Goal: Task Accomplishment & Management: Manage account settings

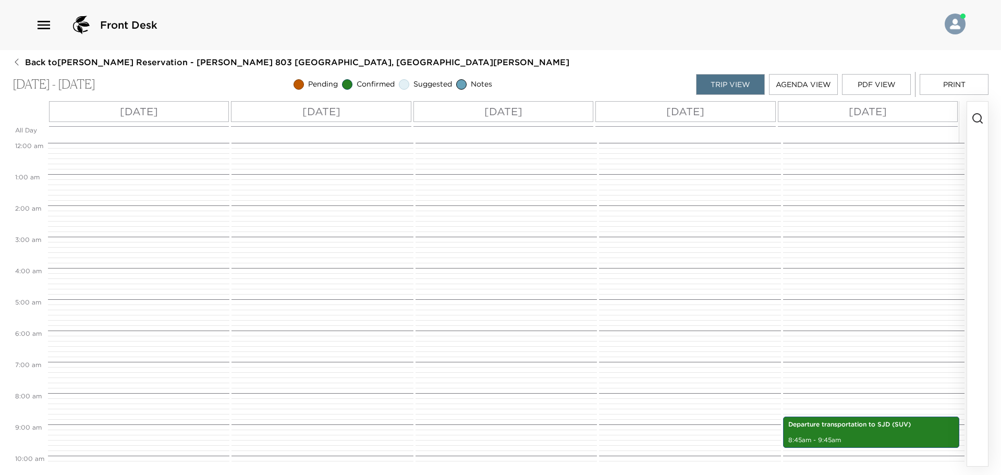
scroll to position [150, 0]
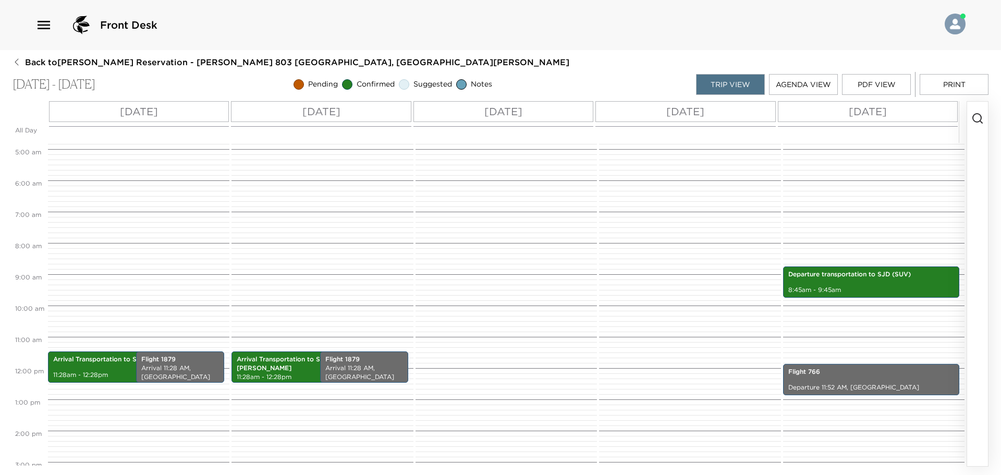
click at [979, 122] on icon "button" at bounding box center [977, 118] width 13 height 13
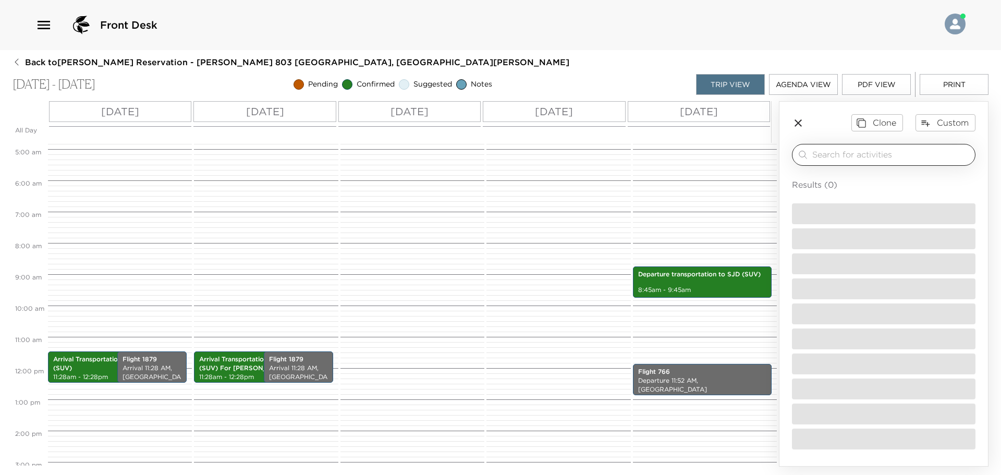
click at [858, 152] on input "search" at bounding box center [891, 155] width 158 height 12
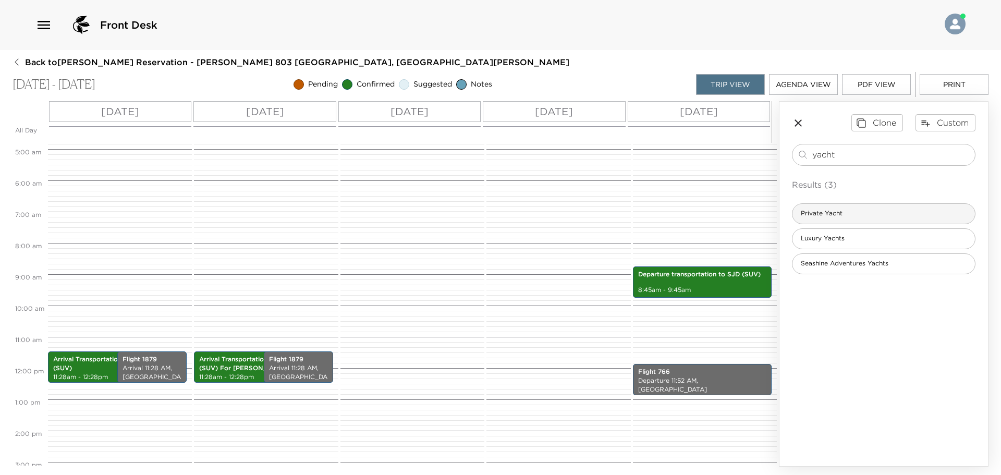
type input "yacht"
click at [831, 207] on div "Private Yacht" at bounding box center [883, 213] width 183 height 21
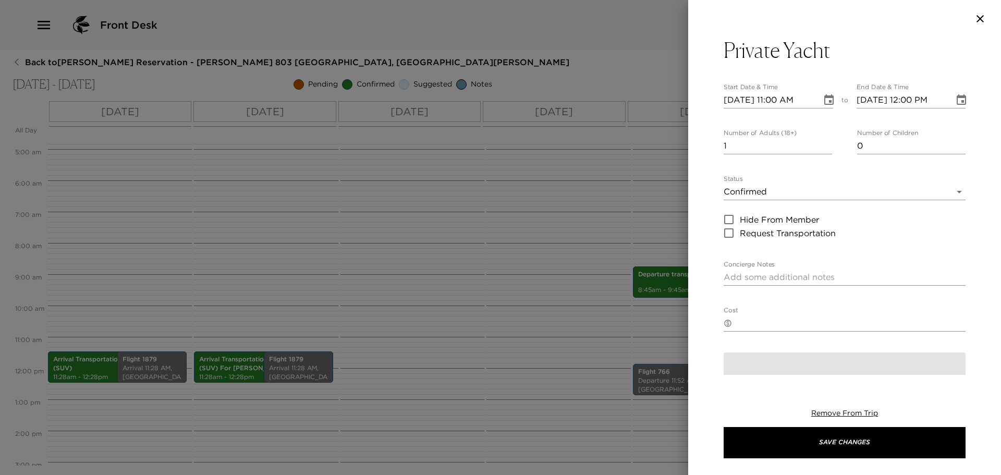
type textarea "Boat: Price: Hours: 3 Hrs. or 4 Hrs. Pick up time outside villa:"
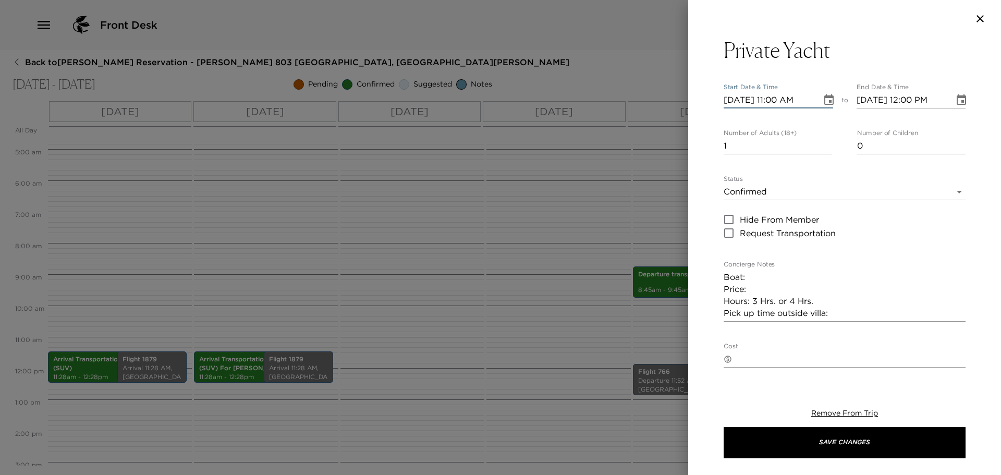
click at [740, 98] on input "[DATE] 11:00 AM" at bounding box center [768, 100] width 91 height 17
type input "[DATE] 11:00 AM"
type input "[DATE] 12:00 PM"
type input "[DATE] 11:00 AM"
type input "[DATE] 12:00 PM"
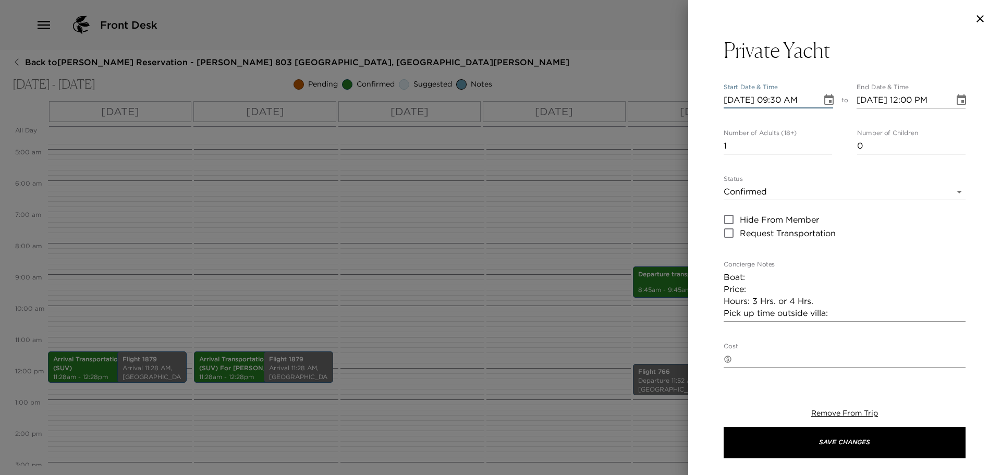
type input "[DATE] 09:30 AM"
type input "[DATE] 09:30 PM"
type input "[DATE] 10:30 PM"
type input "[DATE] 09:30 AM"
type input "[DATE] 10:30 AM"
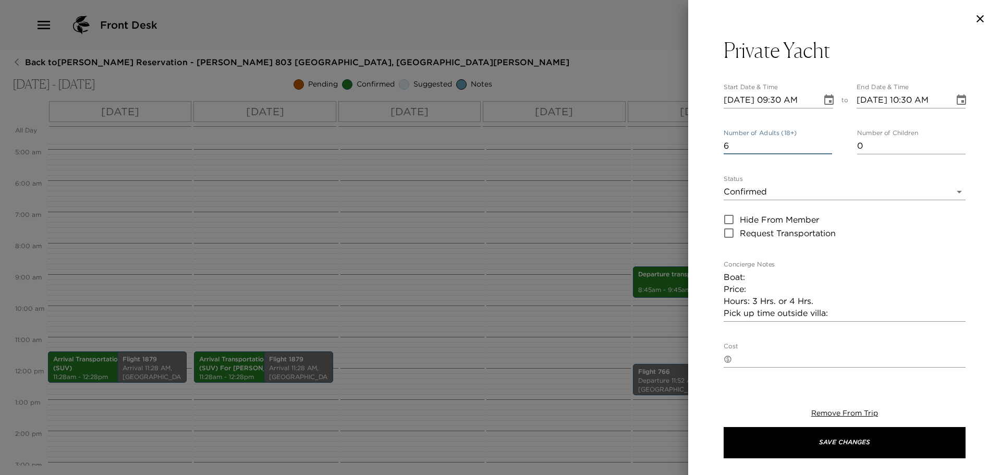
type input "6"
click at [770, 278] on textarea "Boat: Price: Hours: 3 Hrs. or 4 Hrs. Pick up time outside villa:" at bounding box center [844, 295] width 242 height 48
click at [771, 295] on textarea "Boat: Mamba [PERSON_NAME]: Hours: 3 Hrs. or 4 Hrs. Pick up time outside villa:" at bounding box center [844, 295] width 242 height 48
drag, startPoint x: 790, startPoint y: 299, endPoint x: 757, endPoint y: 301, distance: 32.9
click at [754, 302] on textarea "Boat: Mamba [PERSON_NAME]: Hours: 3 Hrs. or 4 Hrs. Pick up time outside villa:" at bounding box center [844, 295] width 242 height 48
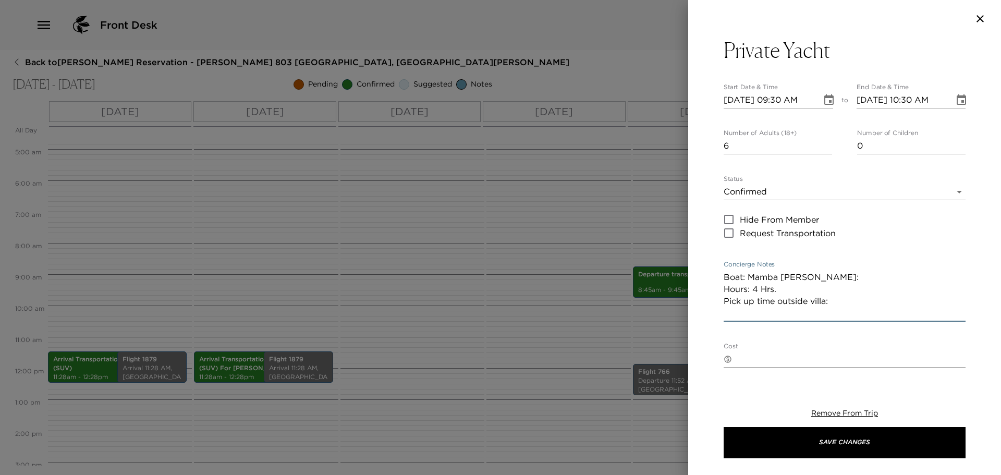
click at [773, 289] on textarea "Boat: Mamba [PERSON_NAME]: Hours: 4 Hrs. Pick up time outside villa:" at bounding box center [844, 295] width 242 height 48
paste textarea "4 horas $3,500.00 (up to 8 pax)"
drag, startPoint x: 783, startPoint y: 289, endPoint x: 748, endPoint y: 289, distance: 34.9
click at [748, 289] on textarea "Boat: [PERSON_NAME] [PERSON_NAME]: 4 horas $3,500.00 (up to 8 pax) Hours: 4 Hrs…" at bounding box center [844, 295] width 242 height 48
drag, startPoint x: 794, startPoint y: 288, endPoint x: 857, endPoint y: 288, distance: 62.5
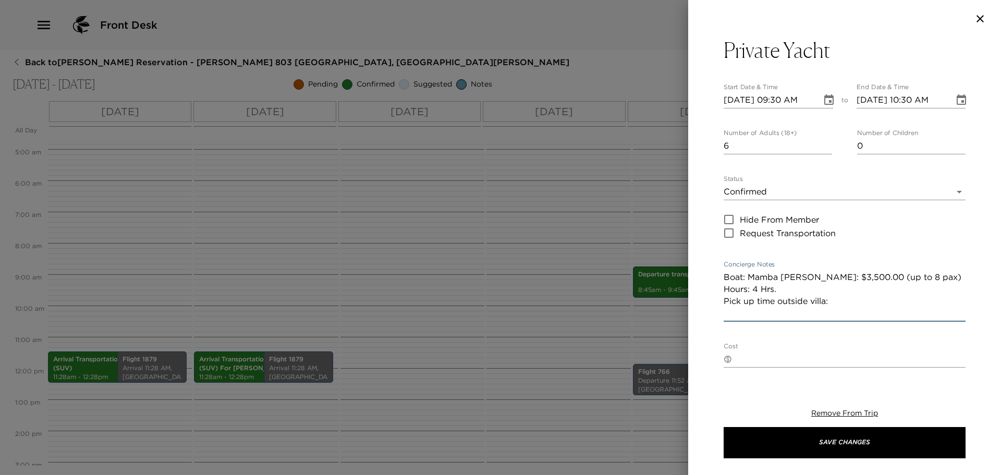
click at [857, 288] on textarea "Boat: Mamba [PERSON_NAME]: $3,500.00 (up to 8 pax) Hours: 4 Hrs. Pick up time o…" at bounding box center [844, 295] width 242 height 48
click at [854, 288] on textarea "Boat: Mamba [PERSON_NAME]: $3,500.00 (up to 8 pax) Hours: 4 Hrs. Pick up time o…" at bounding box center [844, 295] width 242 height 48
click at [854, 310] on textarea "Boat: Mamba [PERSON_NAME]: $3,500 USD + tax Hours: 4 Hrs. Pick up time outside …" at bounding box center [844, 295] width 242 height 48
click at [902, 308] on textarea "Boat: Mamba [PERSON_NAME]: $3,500 USD + tax Hours: 4 Hrs. Pick up time outside …" at bounding box center [844, 295] width 242 height 48
type textarea "Boat: Mamba [PERSON_NAME]: $3,500 USD + tax Hours: 4 Hrs. Pick up time outside …"
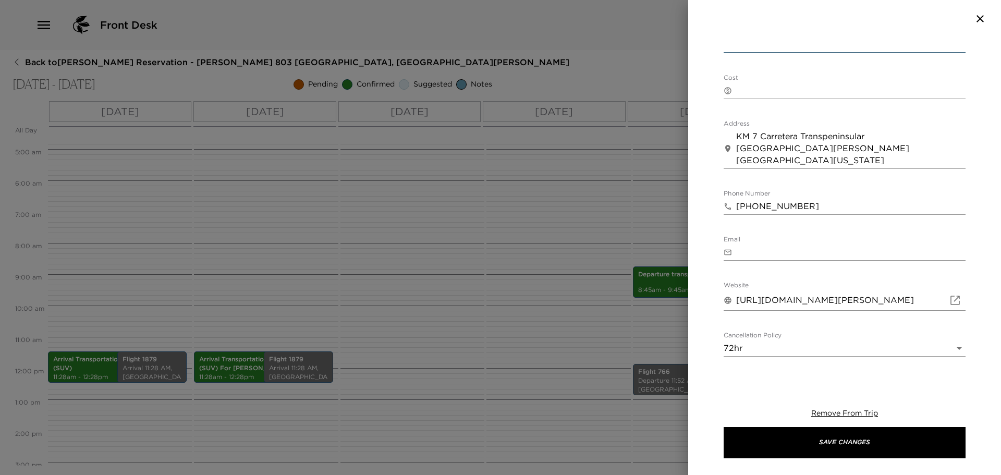
scroll to position [366, 0]
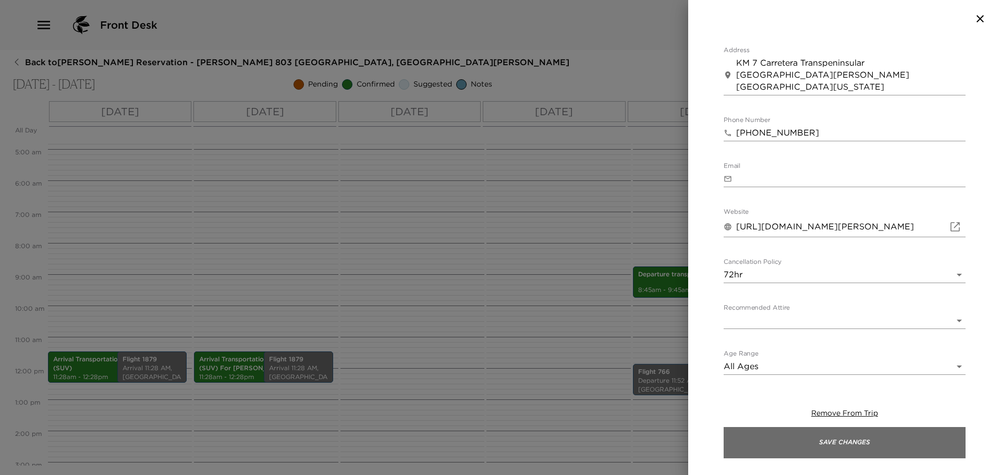
click at [828, 447] on button "Save Changes" at bounding box center [844, 442] width 242 height 31
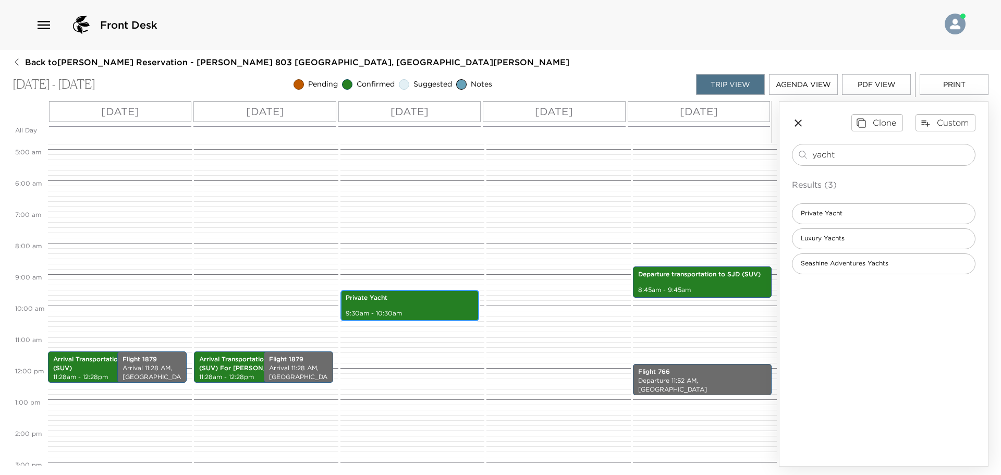
click at [463, 312] on p "9:30am - 10:30am" at bounding box center [410, 313] width 128 height 9
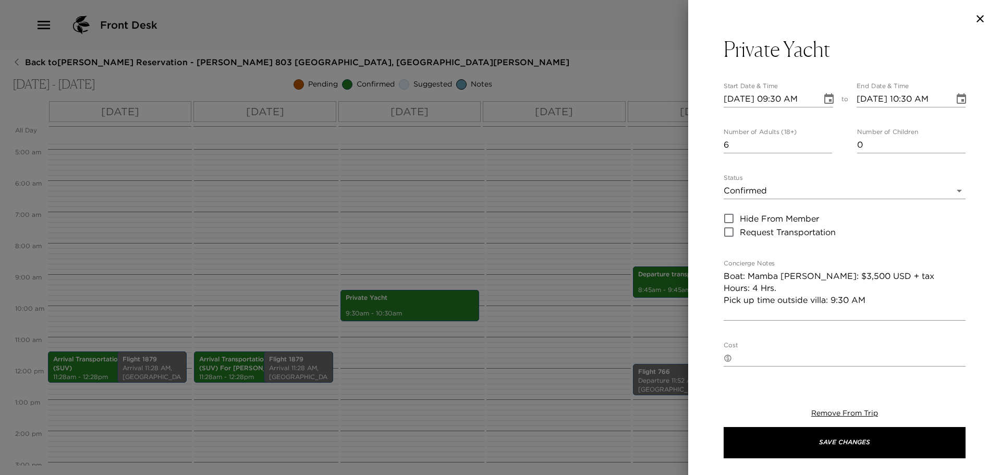
scroll to position [0, 0]
click at [804, 191] on body "Front Desk Back to [PERSON_NAME] Reservation - [PERSON_NAME] 803 [GEOGRAPHIC_DA…" at bounding box center [500, 237] width 1001 height 475
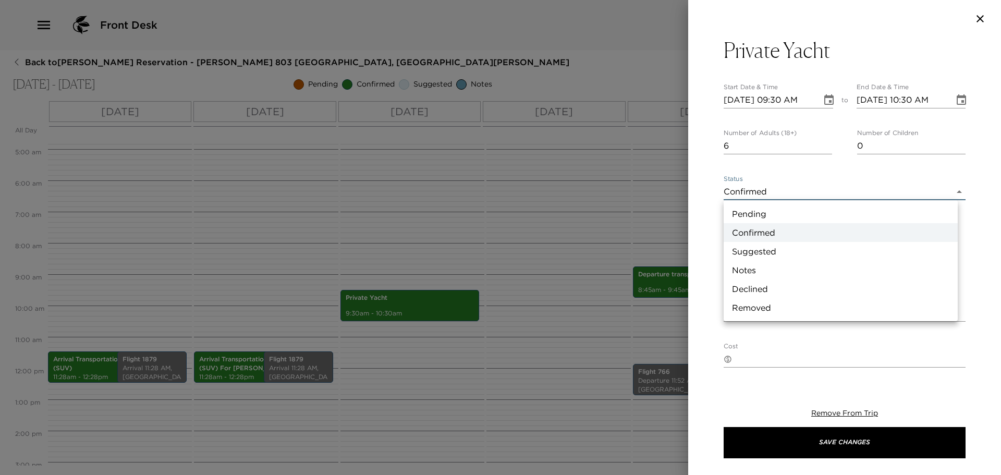
drag, startPoint x: 775, startPoint y: 206, endPoint x: 769, endPoint y: 219, distance: 14.5
click at [775, 211] on li "Pending" at bounding box center [840, 213] width 234 height 19
type input "Pending"
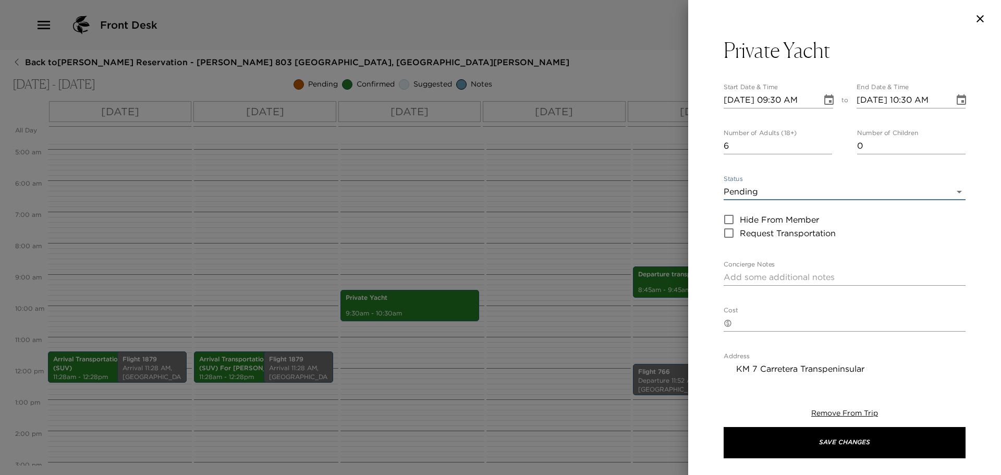
click at [761, 201] on div "Status Pending Pending Hide From Member Request Transportation" at bounding box center [844, 207] width 242 height 65
click at [763, 194] on body "Front Desk Back to [PERSON_NAME] Reservation - [PERSON_NAME] 803 [GEOGRAPHIC_DA…" at bounding box center [500, 237] width 1001 height 475
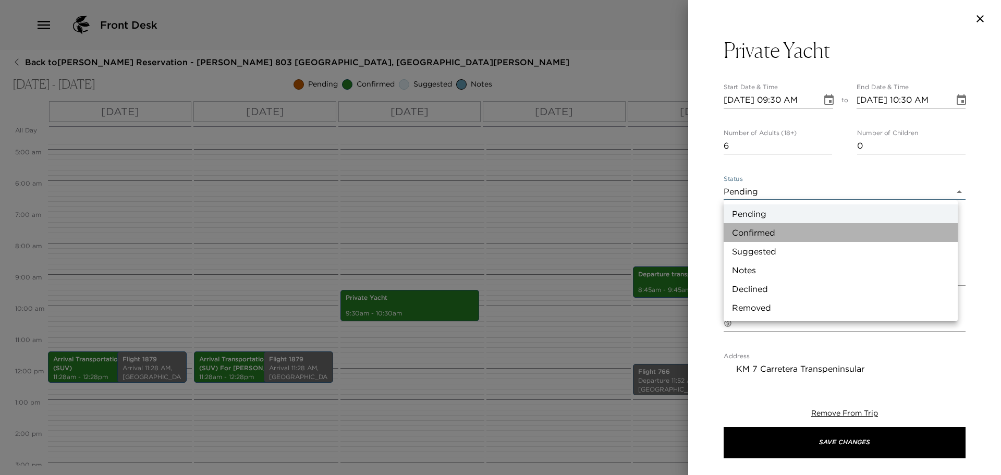
click at [750, 226] on li "Confirmed" at bounding box center [840, 232] width 234 height 19
type input "Confirmed"
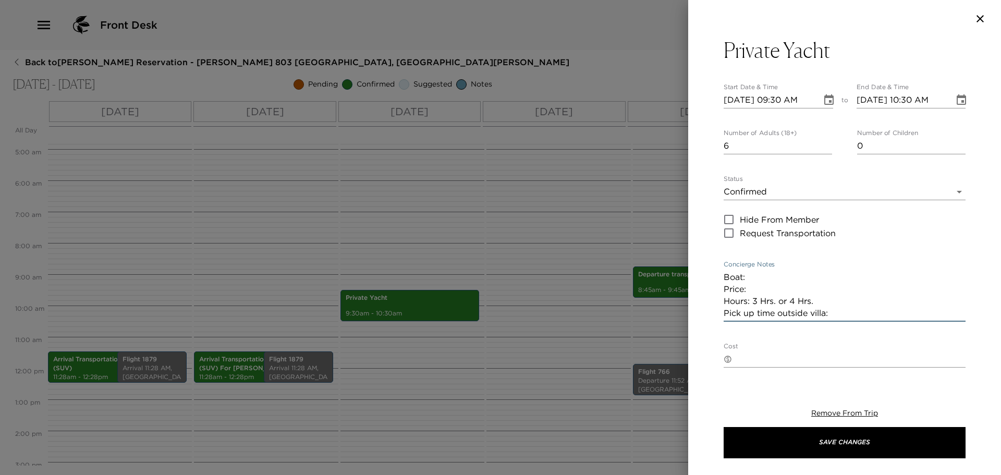
click at [790, 272] on textarea "Boat: Price: Hours: 3 Hrs. or 4 Hrs. Pick up time outside villa:" at bounding box center [844, 295] width 242 height 48
drag, startPoint x: 753, startPoint y: 278, endPoint x: 840, endPoint y: 277, distance: 87.0
click at [840, 277] on textarea "Boat: Mamba [PERSON_NAME]: Hours: 3 Hrs. or 4 Hrs. Pick up time outside villa:" at bounding box center [844, 295] width 242 height 48
paste textarea "Van Dutch 52 ft"
click at [790, 285] on textarea "Boat: [PERSON_NAME] [PERSON_NAME] 52 ft Price: Hours: 3 Hrs. or 4 Hrs. Pick up …" at bounding box center [844, 295] width 242 height 48
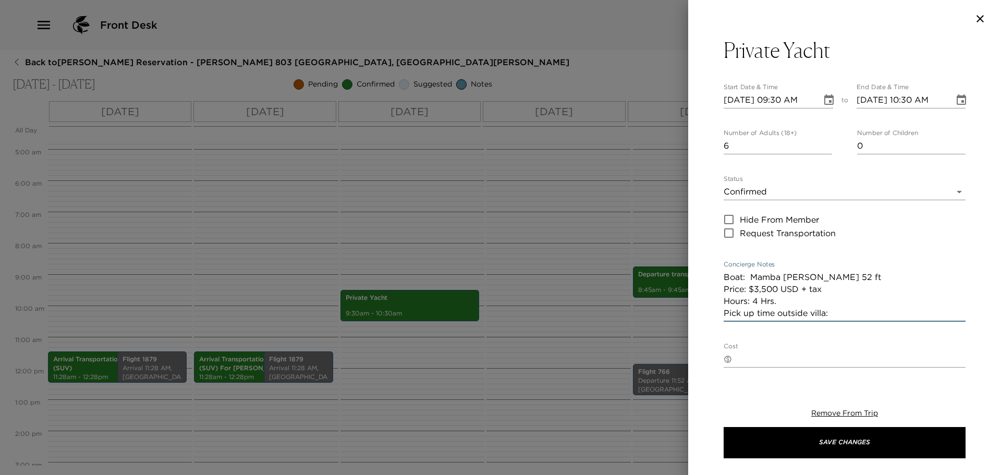
click at [838, 313] on textarea "Boat: Mamba [PERSON_NAME] 52 ft Price: $3,500 USD + tax Hours: 4 Hrs. Pick up t…" at bounding box center [844, 295] width 242 height 48
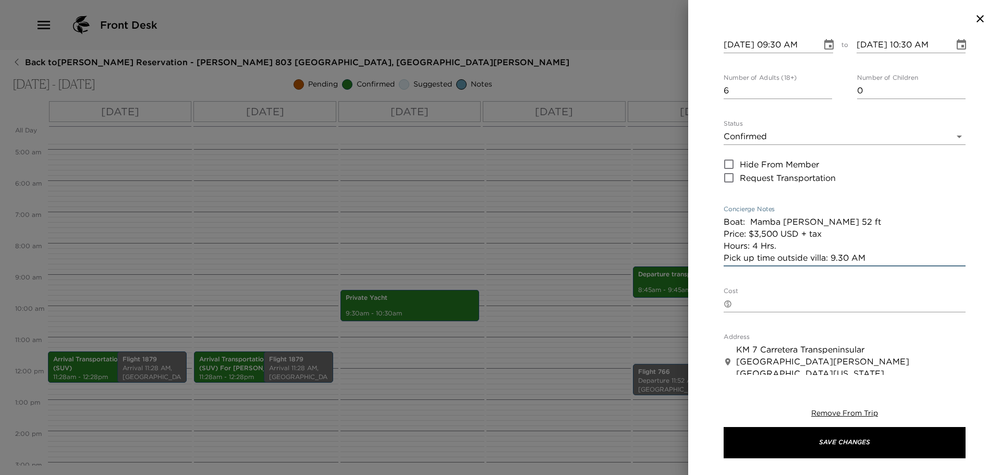
scroll to position [29, 0]
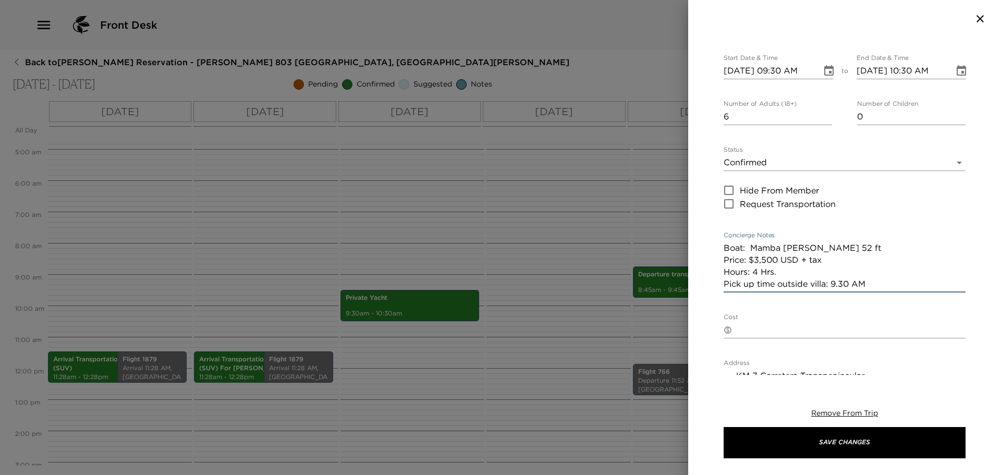
drag, startPoint x: 882, startPoint y: 282, endPoint x: 652, endPoint y: 221, distance: 238.3
click at [652, 221] on div "Private Yacht Start Date & Time [DATE] 09:30 AM to End Date & Time [DATE] 10:30…" at bounding box center [500, 237] width 1001 height 475
type textarea "Boat: Mamba [PERSON_NAME] 52 ft Price: $3,500 USD + tax Hours: 4 Hrs. Pick up t…"
click at [723, 170] on div "Private Yacht Start Date & Time [DATE] 09:30 AM to End Date & Time [DATE] 10:30…" at bounding box center [844, 206] width 313 height 337
click at [728, 169] on body "Front Desk Back to [PERSON_NAME] Reservation - [PERSON_NAME] 803 [GEOGRAPHIC_DA…" at bounding box center [500, 237] width 1001 height 475
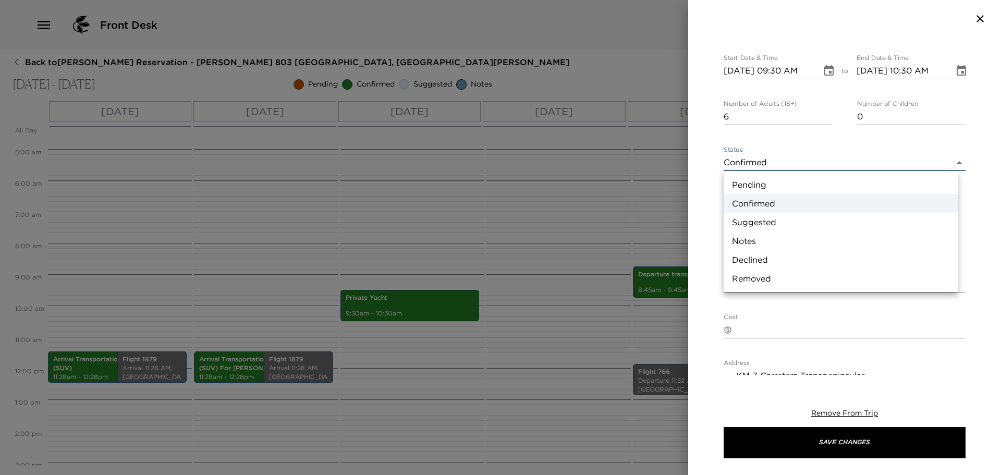
click at [756, 188] on li "Pending" at bounding box center [840, 184] width 234 height 19
type input "Pending"
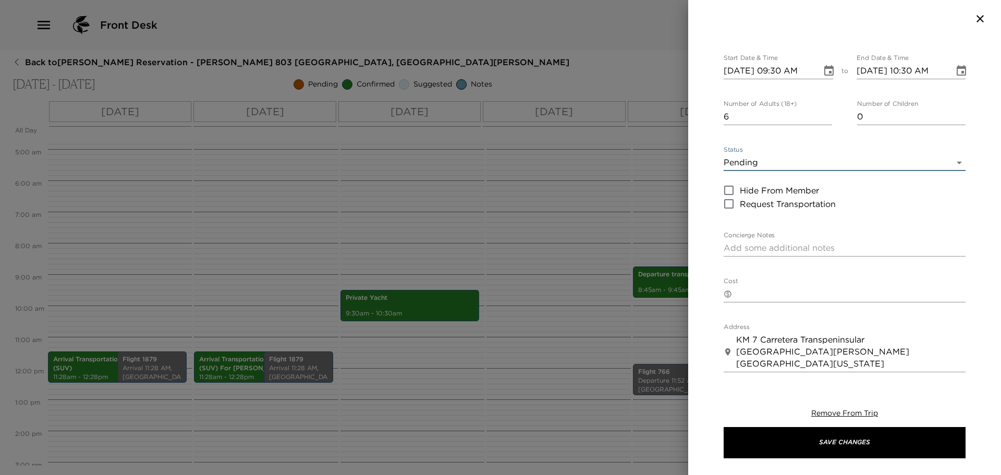
click at [761, 246] on textarea "Concierge Notes" at bounding box center [844, 248] width 242 height 12
paste textarea "Boat: Mamba [PERSON_NAME] 52 ft Price: $3,500 USD + tax Hours: 4 Hrs. Pick up t…"
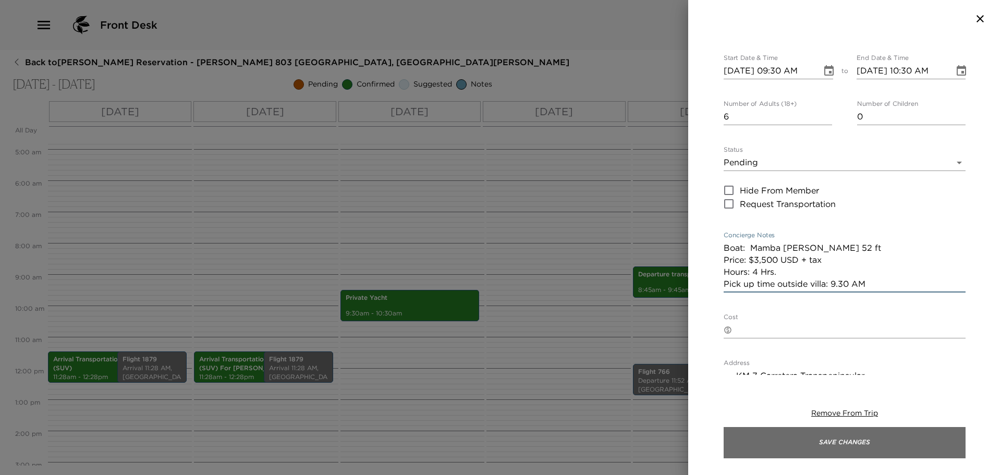
type textarea "Boat: Mamba [PERSON_NAME] 52 ft Price: $3,500 USD + tax Hours: 4 Hrs. Pick up t…"
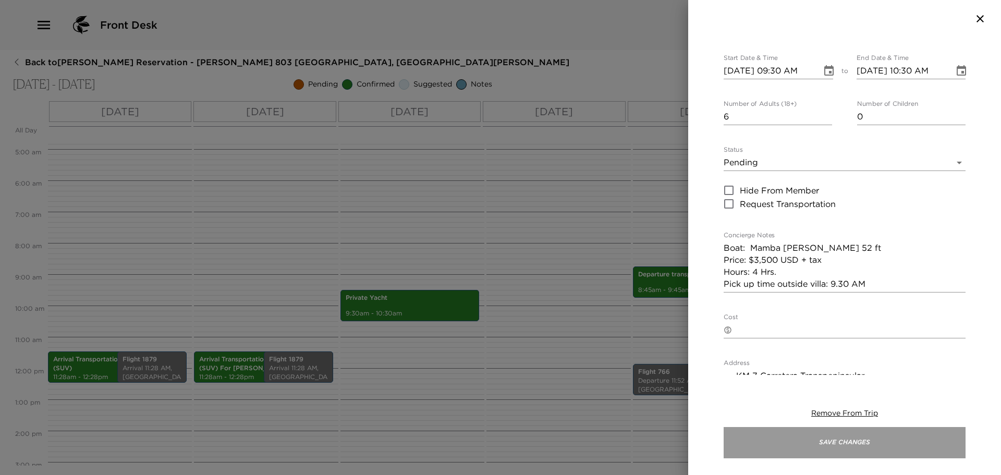
click at [839, 438] on button "Save Changes" at bounding box center [844, 442] width 242 height 31
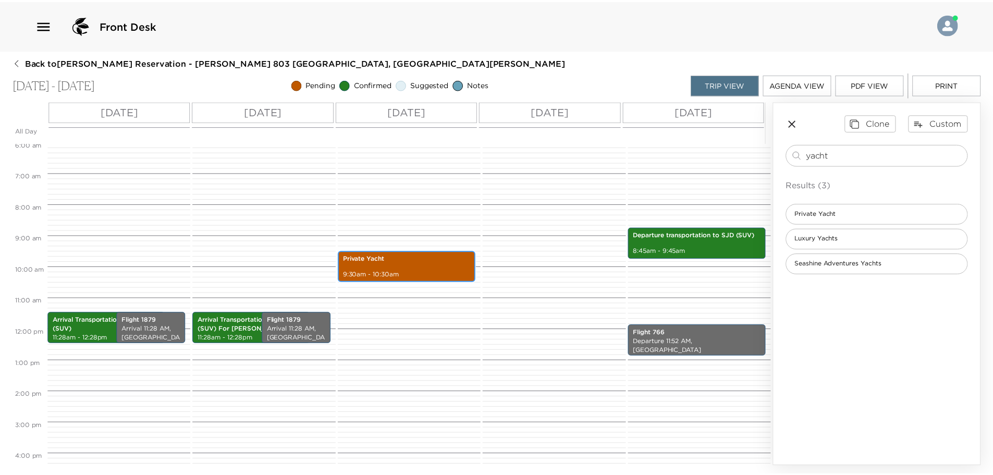
scroll to position [150, 0]
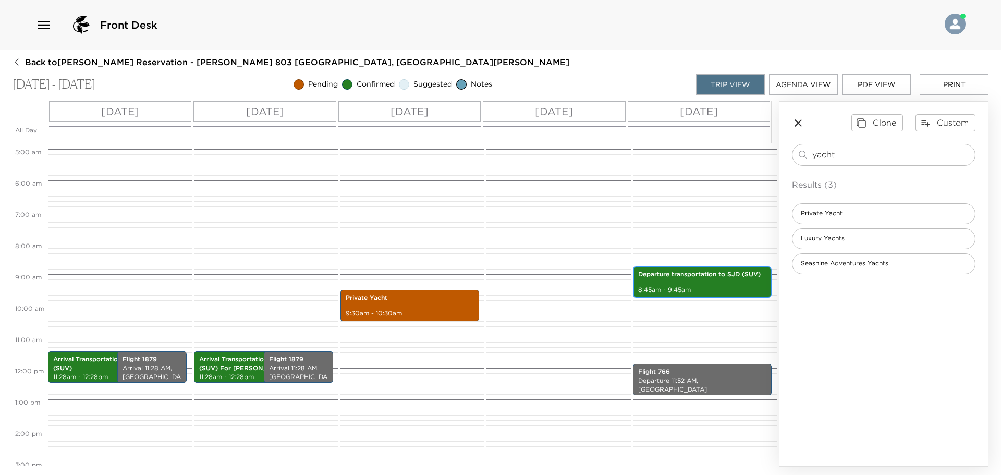
click at [673, 286] on p "8:45am - 9:45am" at bounding box center [702, 290] width 128 height 9
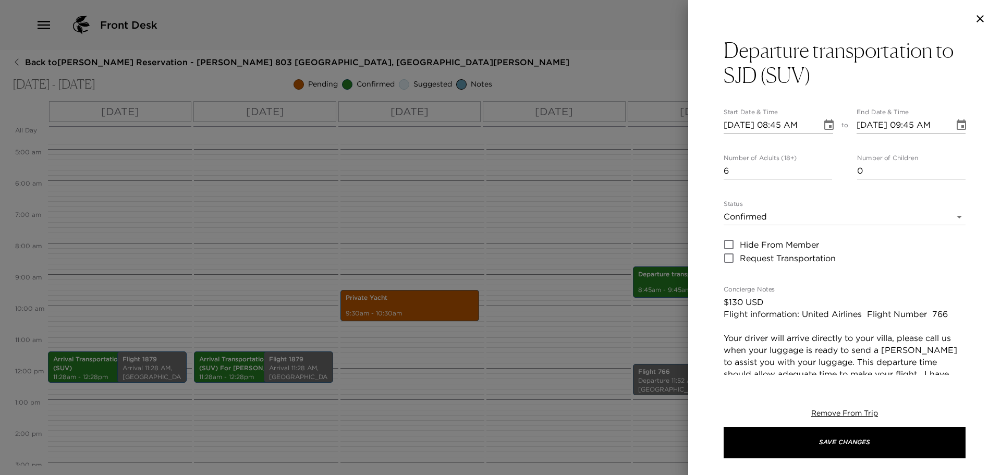
click at [558, 300] on div at bounding box center [500, 237] width 1001 height 475
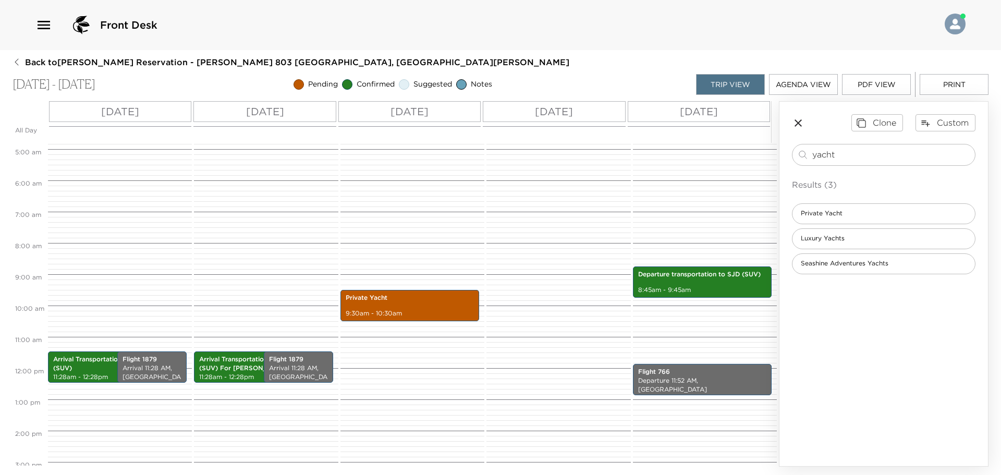
click at [245, 348] on div "Arrival Transportation to SJD (SUV) For [PERSON_NAME] 11:28am - 12:28pm Flight …" at bounding box center [264, 368] width 141 height 750
click at [236, 357] on p "Arrival Transportation to SJD (SUV) For [PERSON_NAME]" at bounding box center [252, 364] width 107 height 18
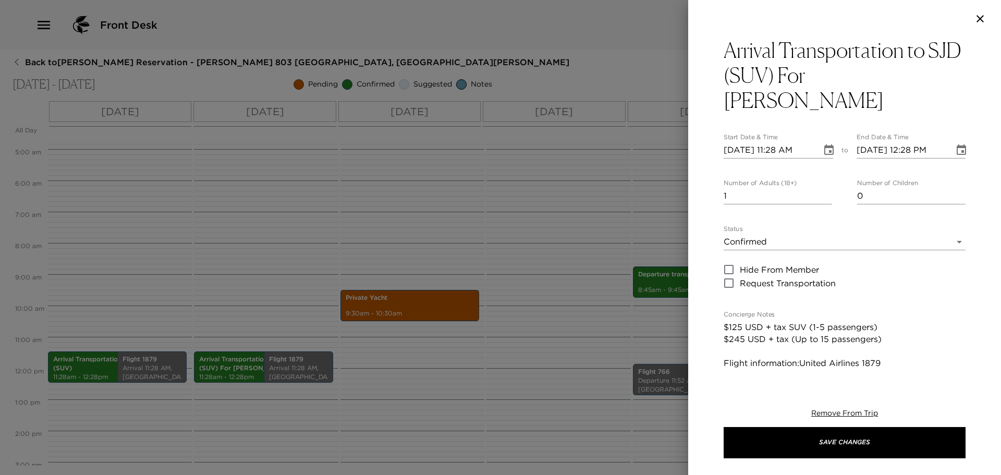
click at [472, 235] on div at bounding box center [500, 237] width 1001 height 475
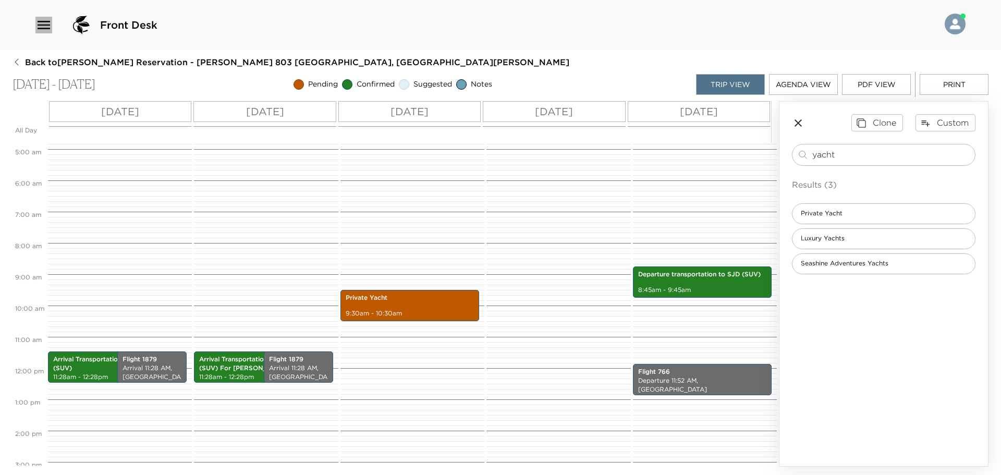
click at [51, 25] on icon "button" at bounding box center [43, 25] width 17 height 17
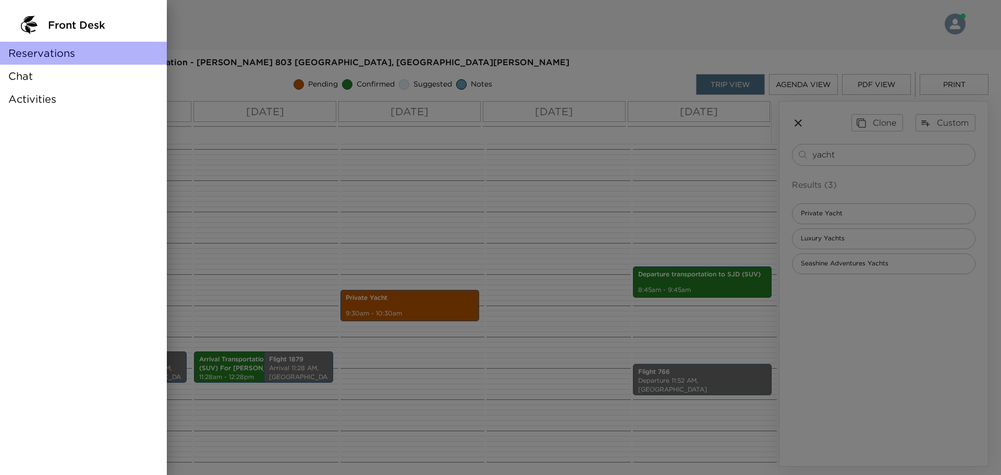
click at [32, 59] on span "Reservations" at bounding box center [41, 53] width 67 height 15
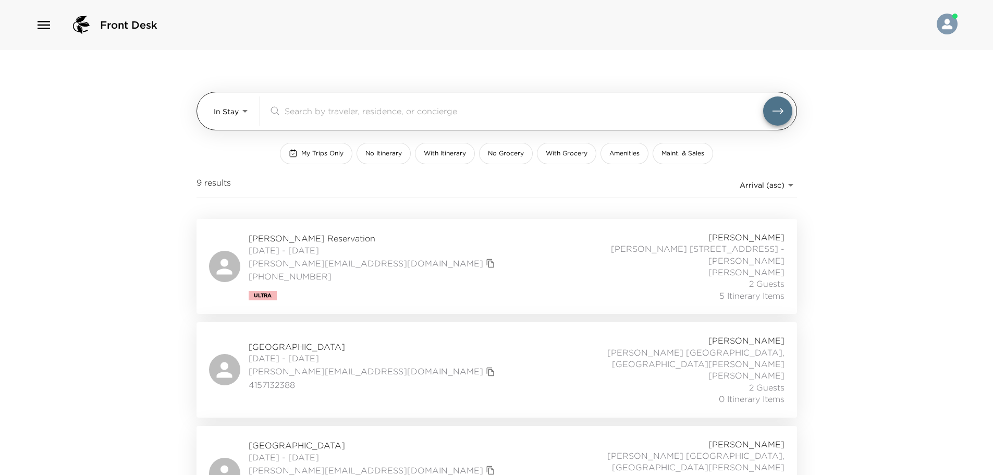
click at [351, 118] on div "​" at bounding box center [530, 110] width 524 height 29
click at [360, 110] on input "search" at bounding box center [524, 111] width 478 height 12
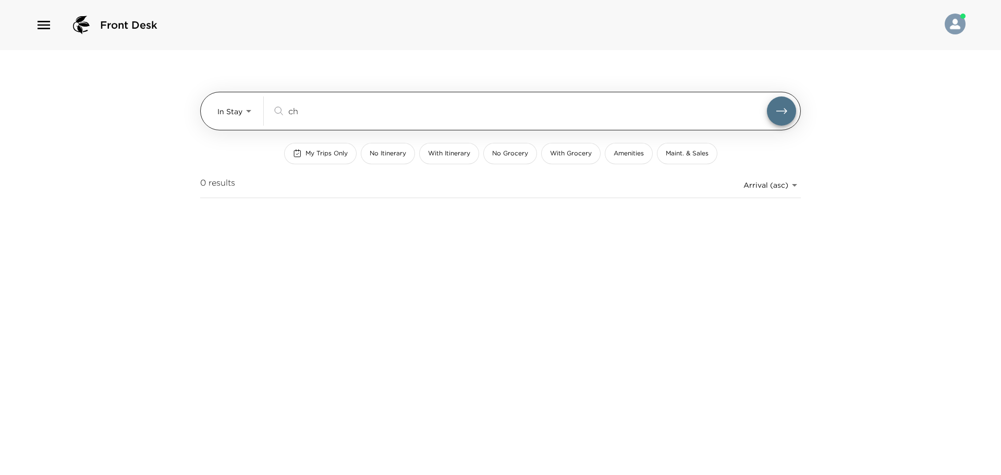
click at [360, 110] on input "ch" at bounding box center [527, 111] width 478 height 12
type input "ch"
click at [243, 109] on body "Front Desk In Stay In-Stay ch ​ My Trips Only No Itinerary With Itinerary No Gr…" at bounding box center [500, 237] width 1001 height 475
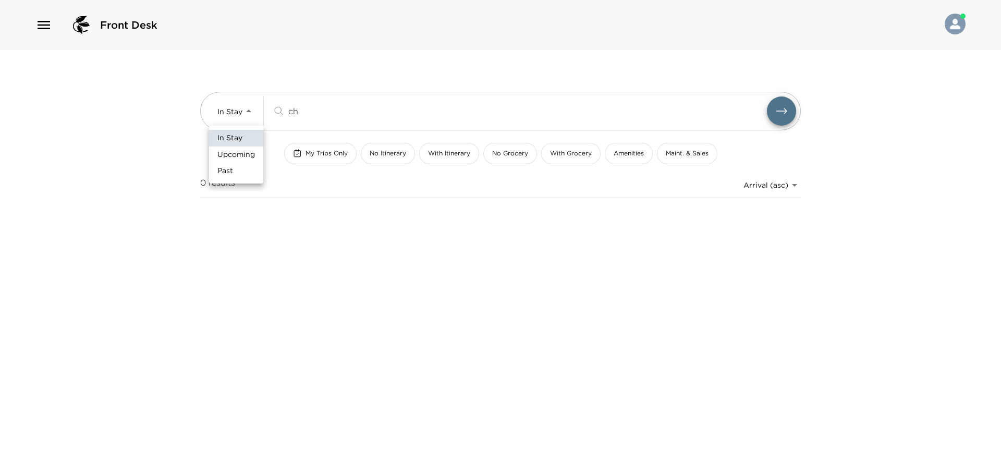
click at [240, 149] on li "Upcoming" at bounding box center [236, 154] width 54 height 17
type input "Upcoming"
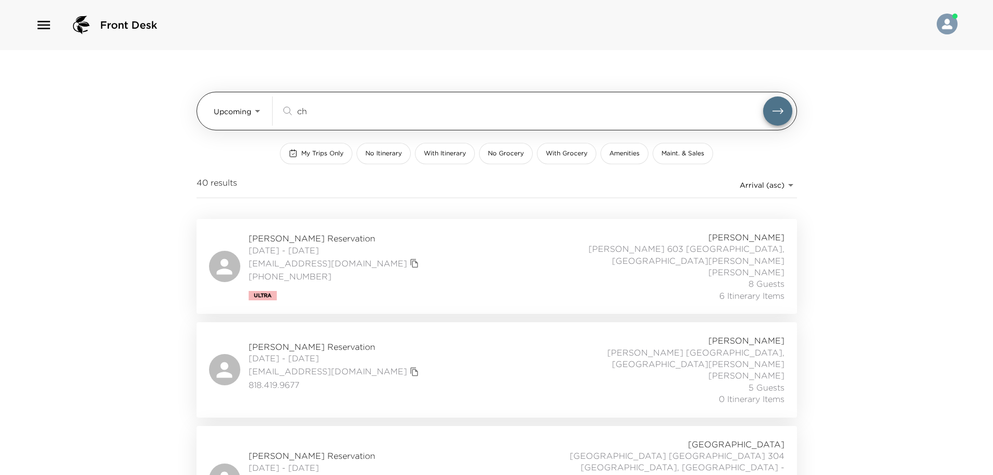
click at [352, 118] on div "ch ​" at bounding box center [536, 110] width 511 height 29
click at [354, 115] on input "ch" at bounding box center [530, 111] width 466 height 12
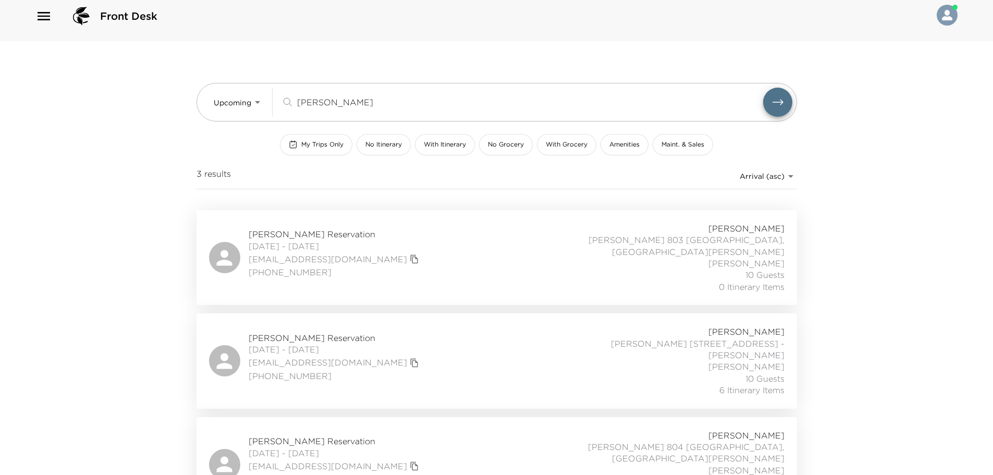
scroll to position [11, 0]
type input "[PERSON_NAME]"
click at [428, 342] on div "[PERSON_NAME] Reservation [DATE] - [DATE] [EMAIL_ADDRESS][DOMAIN_NAME] (425) 67…" at bounding box center [496, 359] width 575 height 70
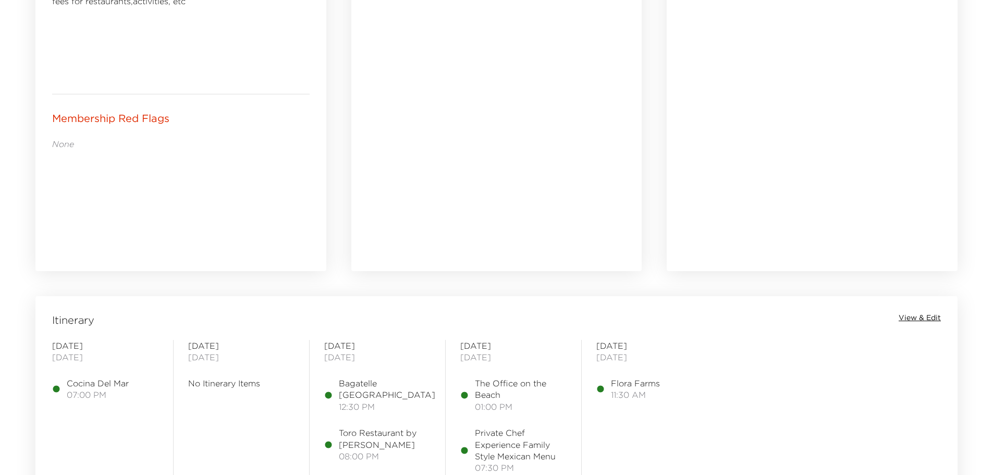
scroll to position [782, 0]
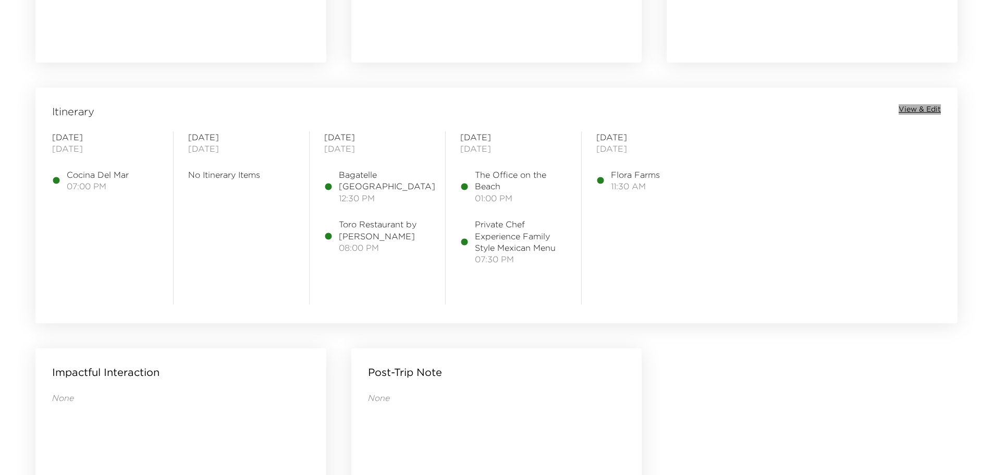
click at [915, 112] on span "View & Edit" at bounding box center [919, 109] width 42 height 10
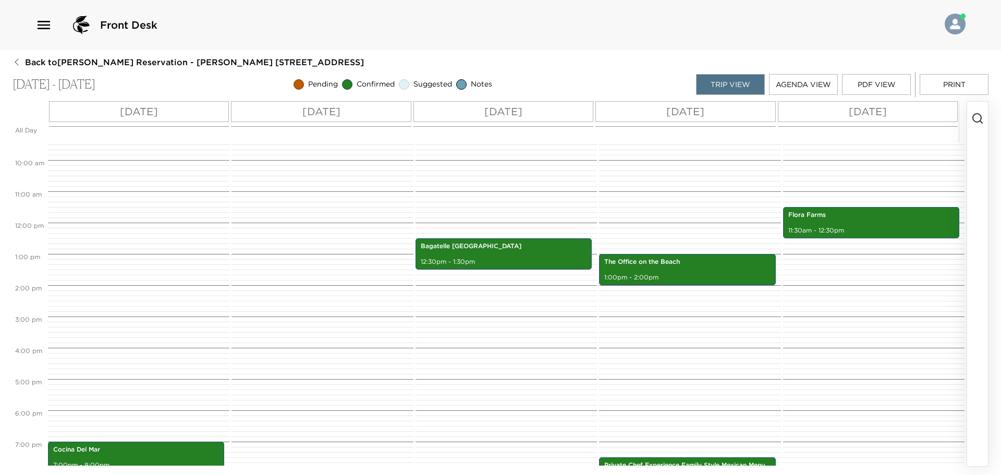
scroll to position [287, 0]
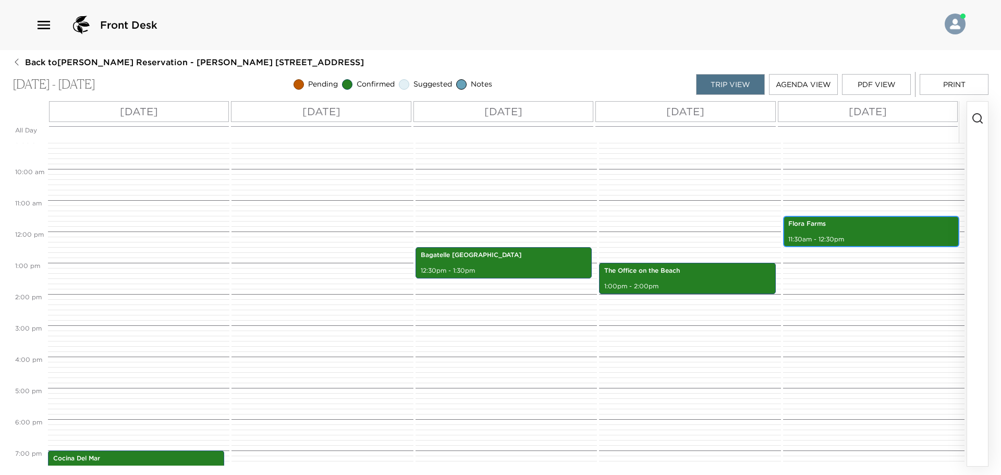
click at [862, 233] on div "Flora Farms 11:30am - 12:30pm" at bounding box center [871, 231] width 170 height 28
click at [862, 232] on div "Flora Farms 11:30am - 12:30pm" at bounding box center [871, 231] width 170 height 28
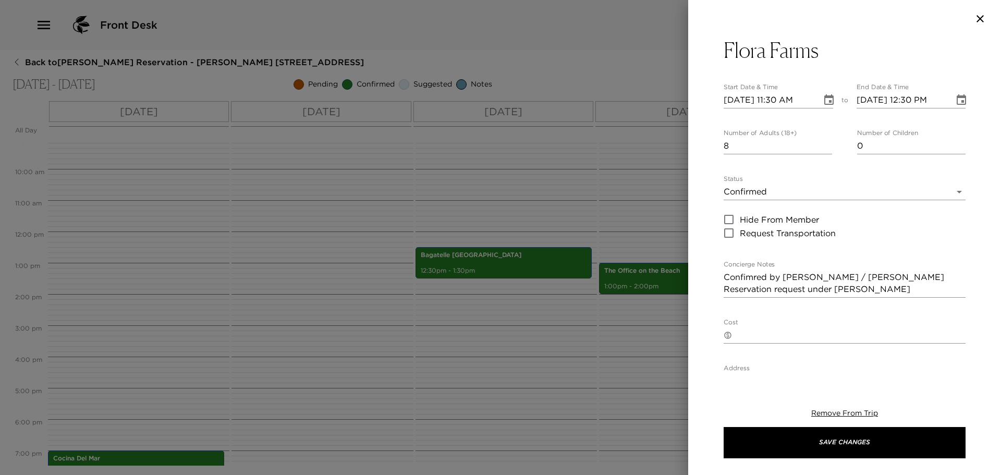
click at [973, 17] on icon "button" at bounding box center [979, 19] width 13 height 13
